Goal: Transaction & Acquisition: Purchase product/service

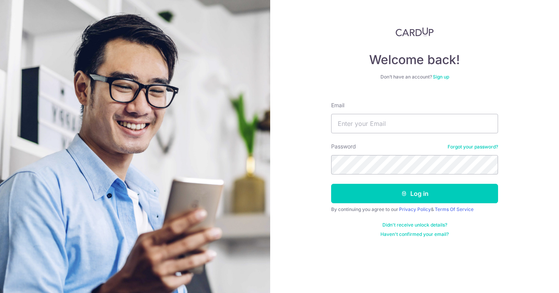
type input "samuellwl@gmail.com"
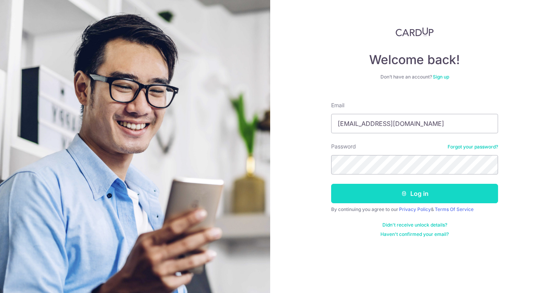
click at [428, 189] on button "Log in" at bounding box center [414, 193] width 167 height 19
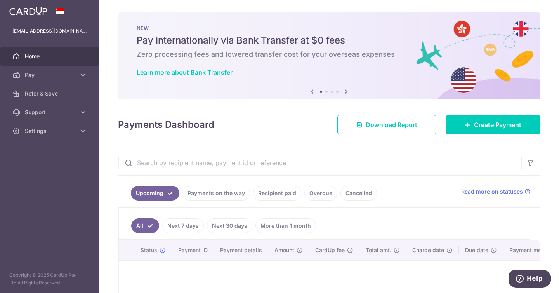
scroll to position [49, 0]
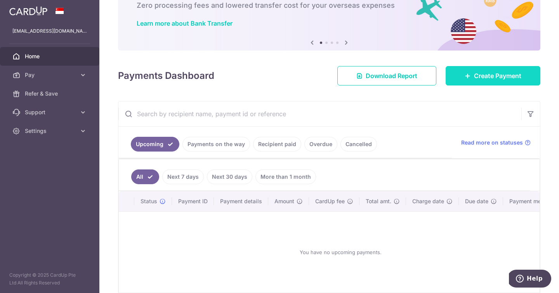
click at [490, 69] on link "Create Payment" at bounding box center [492, 75] width 95 height 19
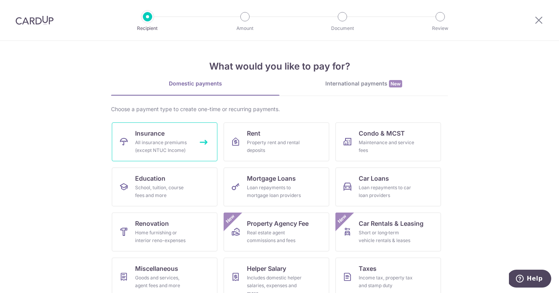
click at [181, 141] on div "All insurance premiums (except NTUC Income)" at bounding box center [163, 147] width 56 height 16
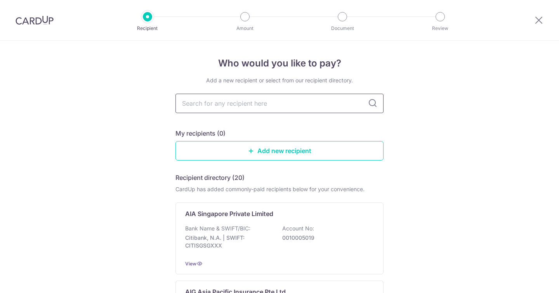
click at [217, 104] on input "text" at bounding box center [279, 103] width 208 height 19
type input "sing"
click at [372, 102] on icon at bounding box center [372, 103] width 9 height 9
click at [311, 101] on input "sing" at bounding box center [279, 103] width 208 height 19
type input "singl"
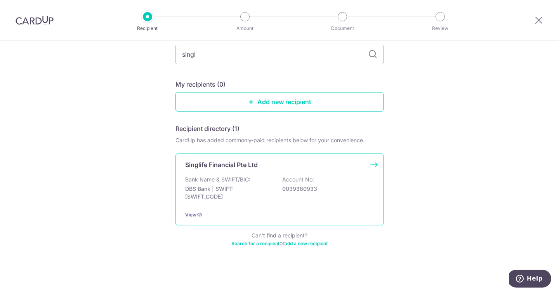
click at [284, 172] on div "Singlife Financial Pte Ltd Bank Name & SWIFT/BIC: DBS Bank | SWIFT: DBSSSGSGXXX…" at bounding box center [279, 189] width 208 height 72
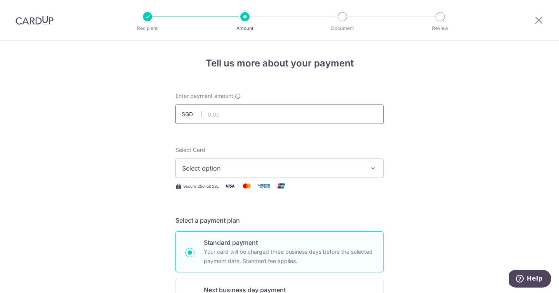
click at [321, 113] on input "text" at bounding box center [279, 113] width 208 height 19
type input "679.25"
click at [343, 155] on div "Select Card Select option Add credit card Your Cards **** 6299 **** 3079" at bounding box center [279, 162] width 208 height 32
click at [339, 163] on button "Select option" at bounding box center [279, 167] width 208 height 19
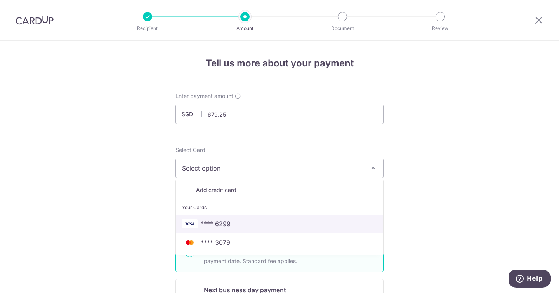
click at [298, 220] on span "**** 6299" at bounding box center [279, 223] width 195 height 9
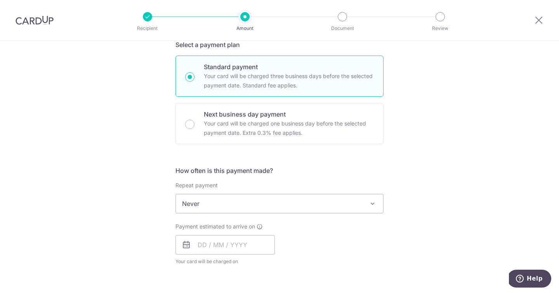
scroll to position [176, 0]
click at [233, 202] on span "Never" at bounding box center [279, 203] width 207 height 19
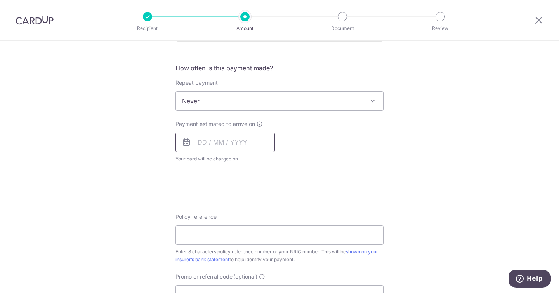
click at [233, 139] on input "text" at bounding box center [224, 141] width 99 height 19
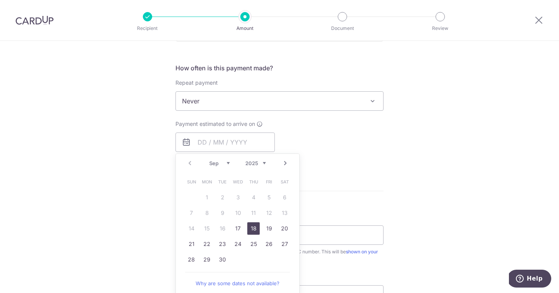
click at [247, 229] on link "18" at bounding box center [253, 228] width 12 height 12
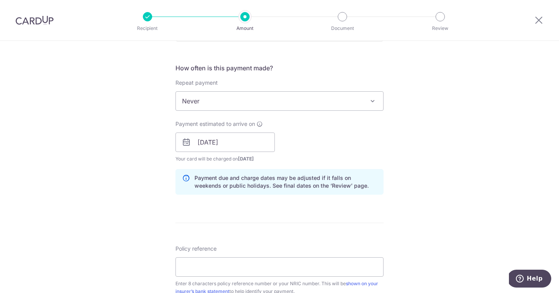
click at [362, 144] on div "Payment estimated to arrive on 18/09/2025 Prev Next Sep Oct Nov Dec 2025 2026 2…" at bounding box center [279, 141] width 217 height 43
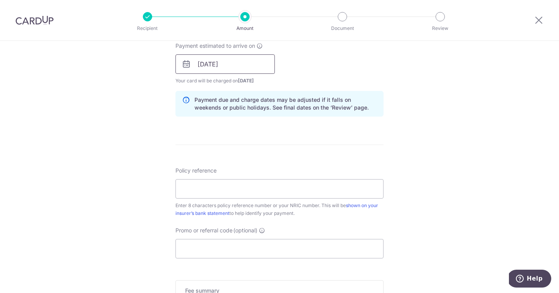
click at [248, 65] on input "18/09/2025" at bounding box center [224, 63] width 99 height 19
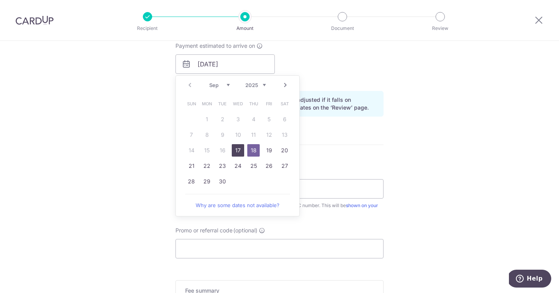
click at [233, 151] on link "17" at bounding box center [238, 150] width 12 height 12
type input "17/09/2025"
click at [363, 148] on form "Enter payment amount SGD 679.25 679.25 Select Card **** 6299 Add credit card Yo…" at bounding box center [279, 59] width 208 height 646
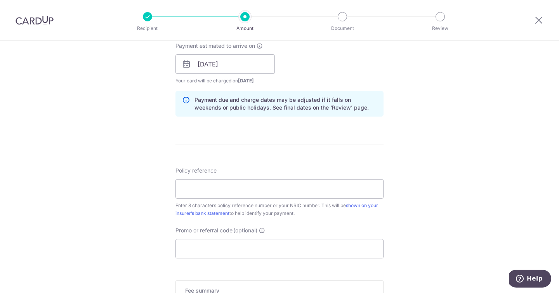
scroll to position [414, 0]
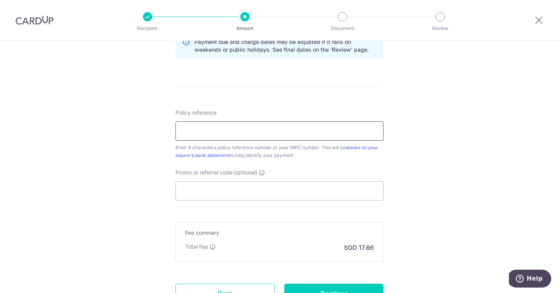
click at [182, 125] on input "Policy reference" at bounding box center [279, 130] width 208 height 19
type input "83298666"
click at [270, 195] on input "Promo or referral code (optional)" at bounding box center [279, 190] width 208 height 19
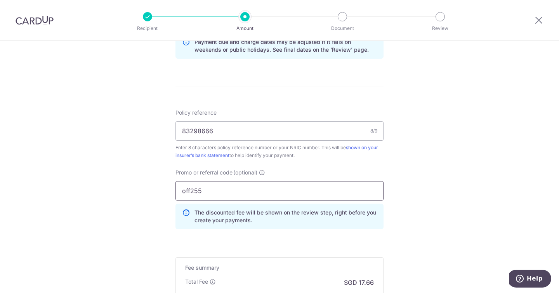
scroll to position [517, 0]
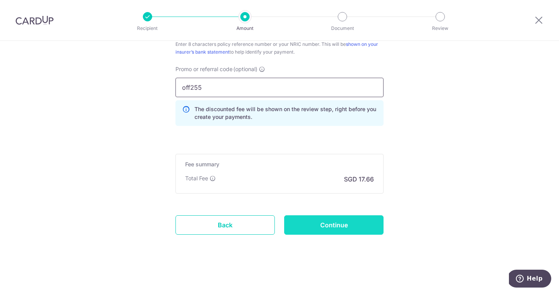
type input "off255"
click at [321, 217] on input "Continue" at bounding box center [333, 224] width 99 height 19
type input "Create Schedule"
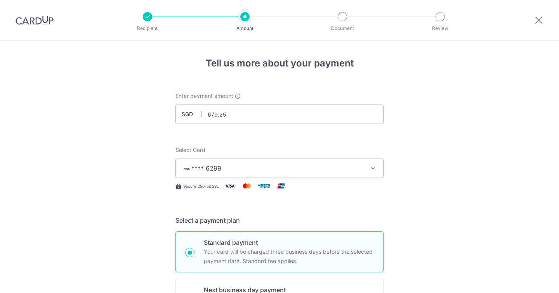
scroll to position [528, 0]
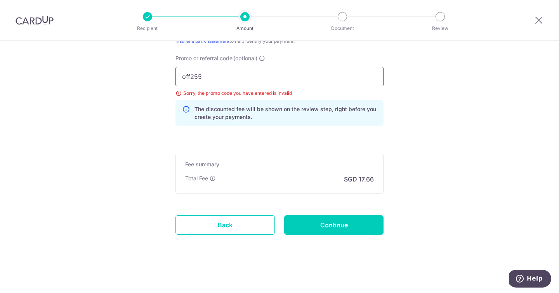
drag, startPoint x: 223, startPoint y: 75, endPoint x: 142, endPoint y: 63, distance: 82.0
type input "Milelion"
click at [333, 231] on input "Continue" at bounding box center [333, 224] width 99 height 19
type input "Update Schedule"
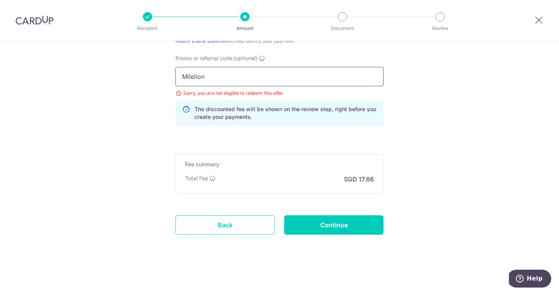
click at [229, 75] on input "Milelion" at bounding box center [279, 76] width 208 height 19
paste input "OFF225"
type input "OFF225"
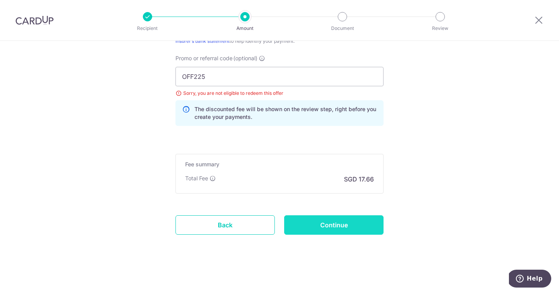
click at [316, 223] on input "Continue" at bounding box center [333, 224] width 99 height 19
type input "Update Schedule"
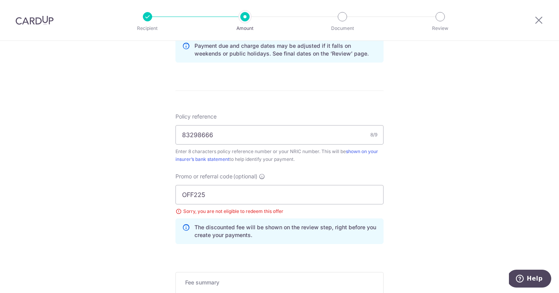
scroll to position [528, 0]
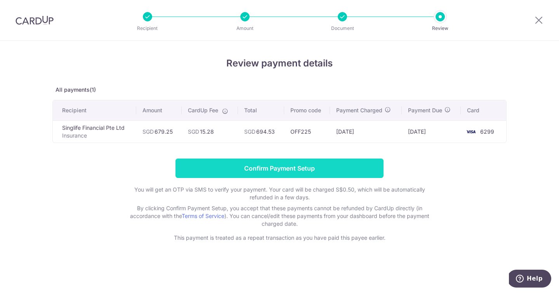
click at [353, 175] on input "Confirm Payment Setup" at bounding box center [279, 167] width 208 height 19
